Goal: Transaction & Acquisition: Subscribe to service/newsletter

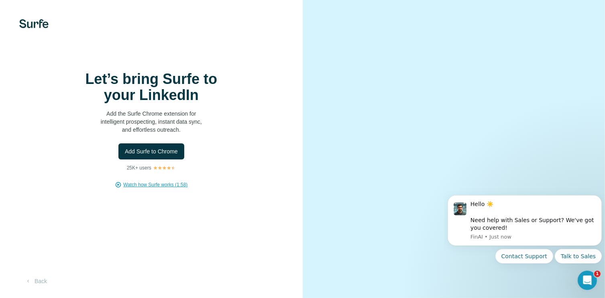
scroll to position [28, 0]
click at [37, 282] on button "Back" at bounding box center [35, 281] width 33 height 14
click at [596, 196] on button "Dismiss notification" at bounding box center [599, 197] width 10 height 10
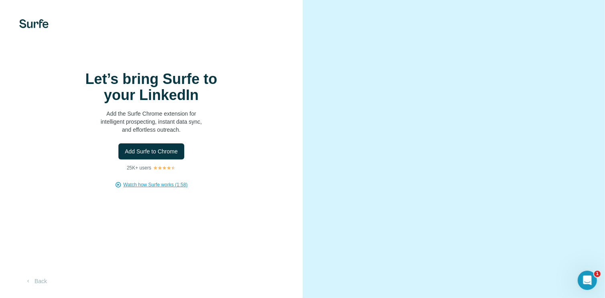
click at [166, 181] on span "Watch how Surfe works (1:58)" at bounding box center [155, 184] width 64 height 7
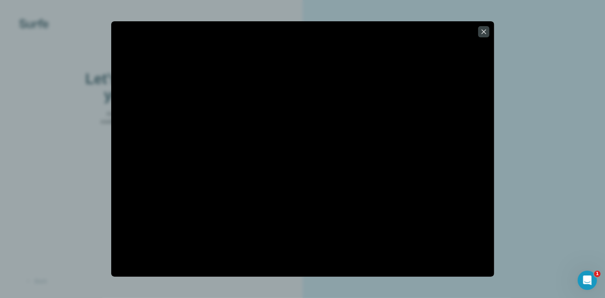
click at [483, 35] on icon "button" at bounding box center [484, 32] width 8 height 8
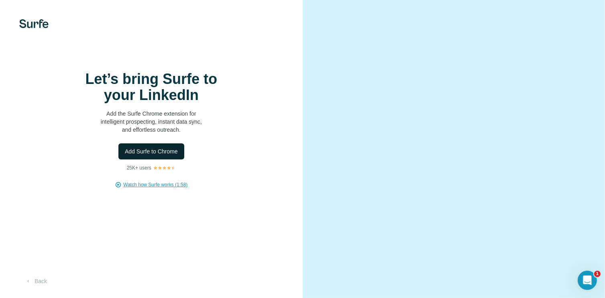
click at [152, 147] on span "Add Surfe to Chrome" at bounding box center [151, 151] width 53 height 8
click at [588, 273] on div "Open Intercom Messenger" at bounding box center [586, 279] width 27 height 27
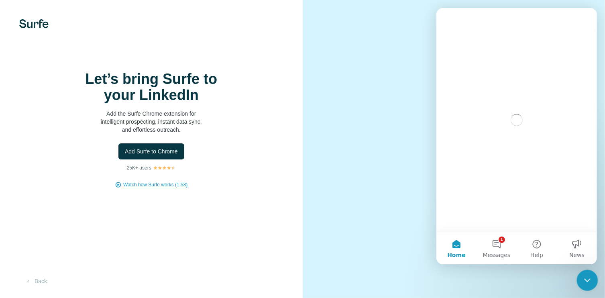
scroll to position [0, 0]
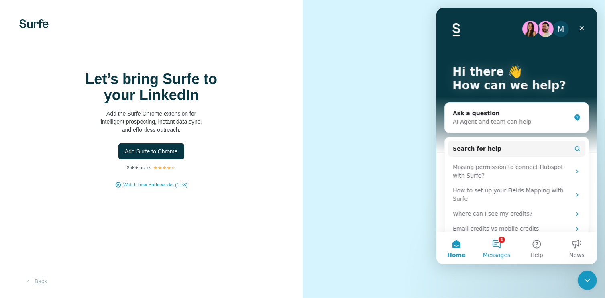
click at [494, 242] on button "1 Messages" at bounding box center [496, 248] width 40 height 32
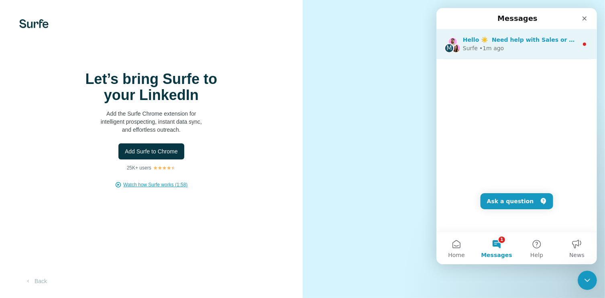
click at [570, 45] on div "Surfe • 1m ago" at bounding box center [520, 48] width 115 height 8
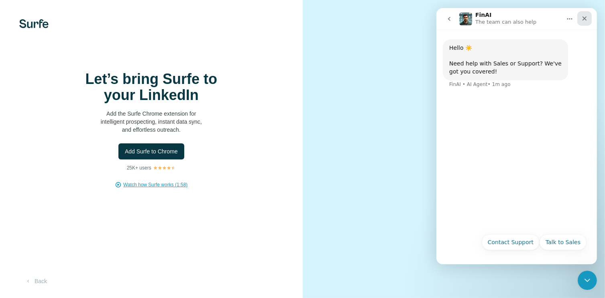
click at [579, 18] on div "Close" at bounding box center [584, 18] width 14 height 14
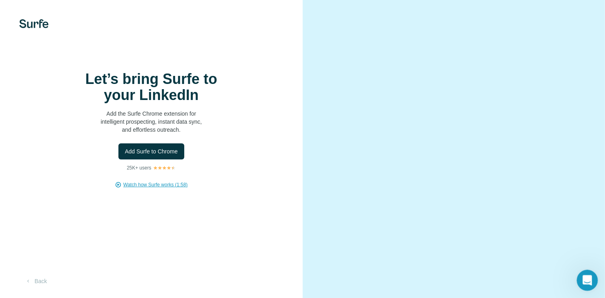
click at [592, 283] on div "Open Intercom Messenger" at bounding box center [586, 279] width 27 height 27
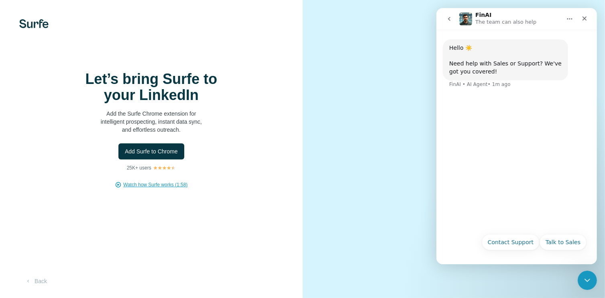
click at [449, 16] on icon "go back" at bounding box center [449, 19] width 6 height 6
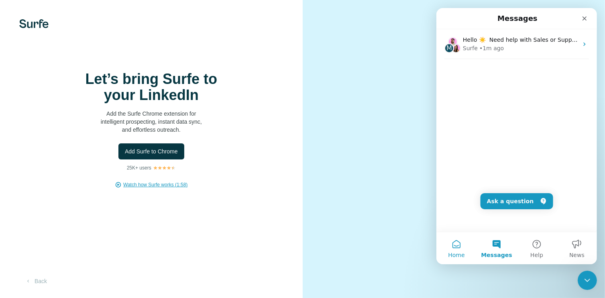
click at [450, 246] on button "Home" at bounding box center [456, 248] width 40 height 32
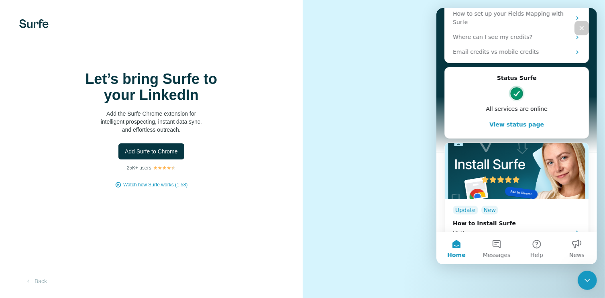
scroll to position [184, 0]
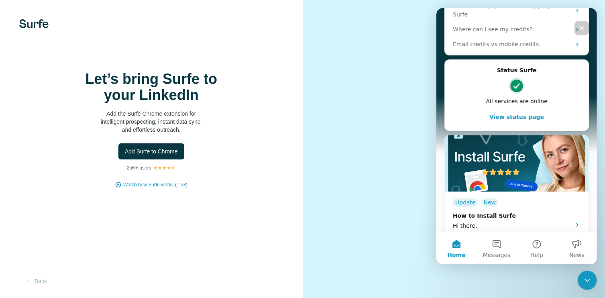
click at [518, 109] on button "View status page" at bounding box center [517, 117] width 128 height 16
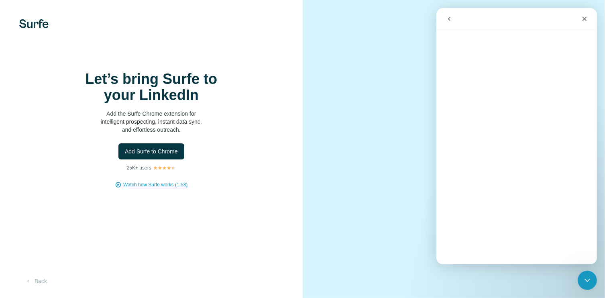
scroll to position [152, 0]
click at [585, 14] on div "Close" at bounding box center [584, 19] width 14 height 14
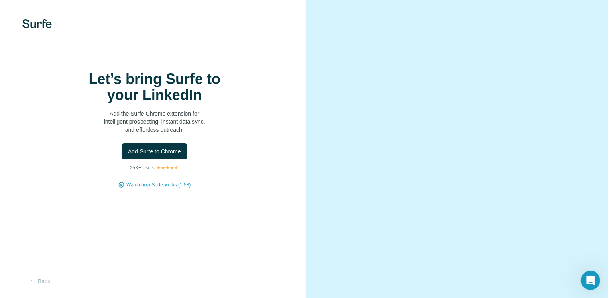
scroll to position [0, 0]
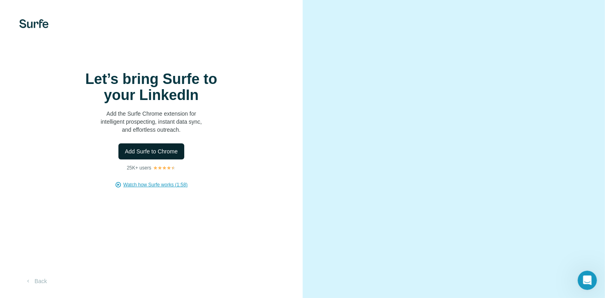
click at [143, 159] on button "Add Surfe to Chrome" at bounding box center [151, 151] width 66 height 16
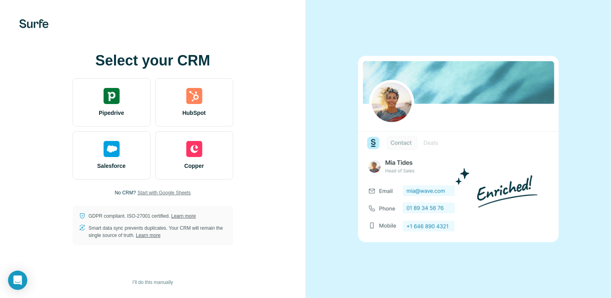
click at [154, 191] on span "Start with Google Sheets" at bounding box center [163, 192] width 53 height 7
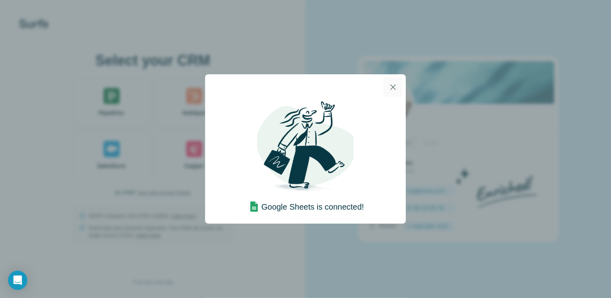
click at [390, 86] on icon "button" at bounding box center [393, 87] width 10 height 10
